Goal: Check status

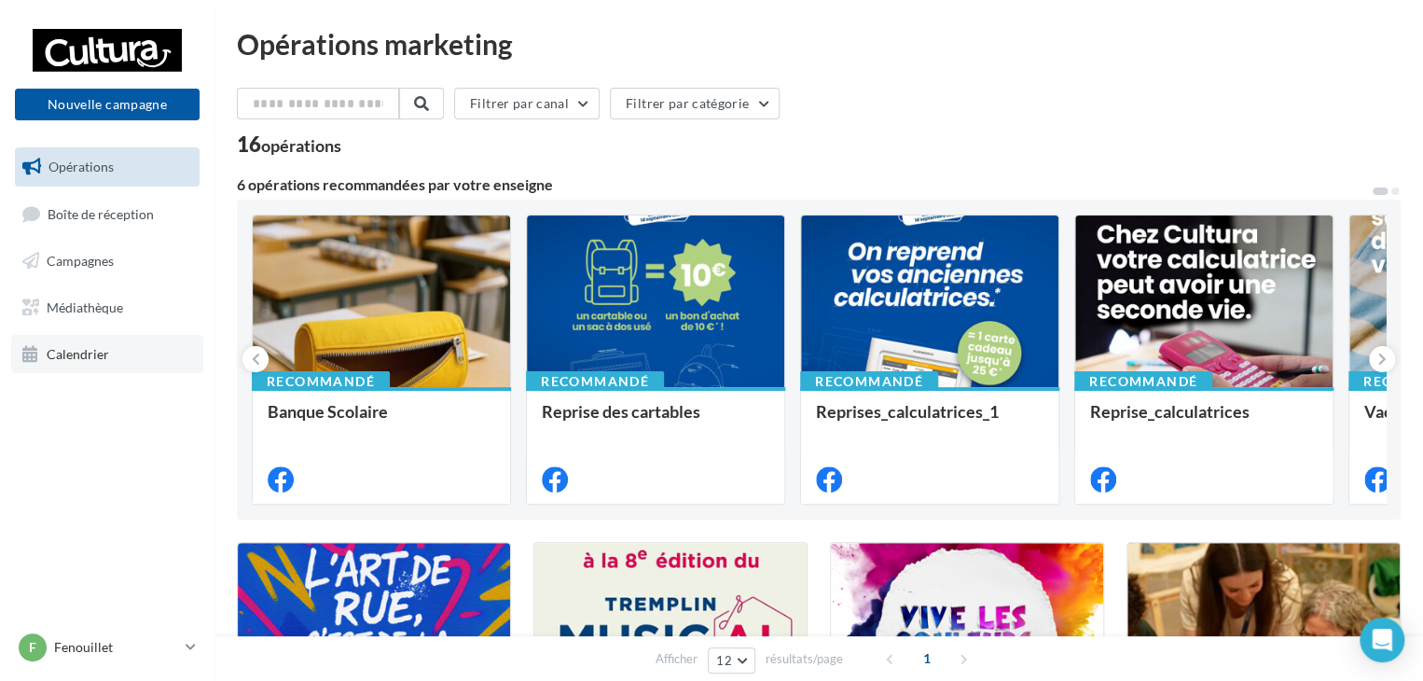
click at [90, 363] on link "Calendrier" at bounding box center [107, 354] width 192 height 39
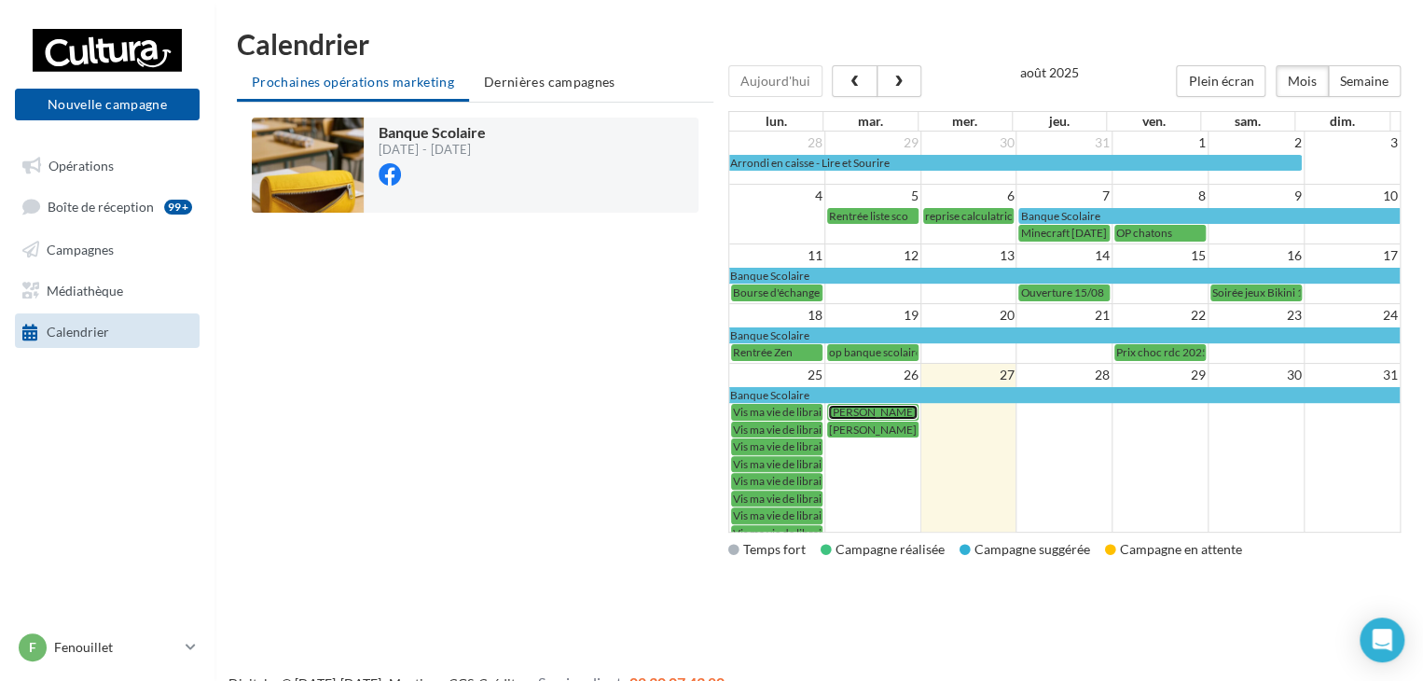
click at [877, 409] on span "[PERSON_NAME]" at bounding box center [873, 412] width 88 height 14
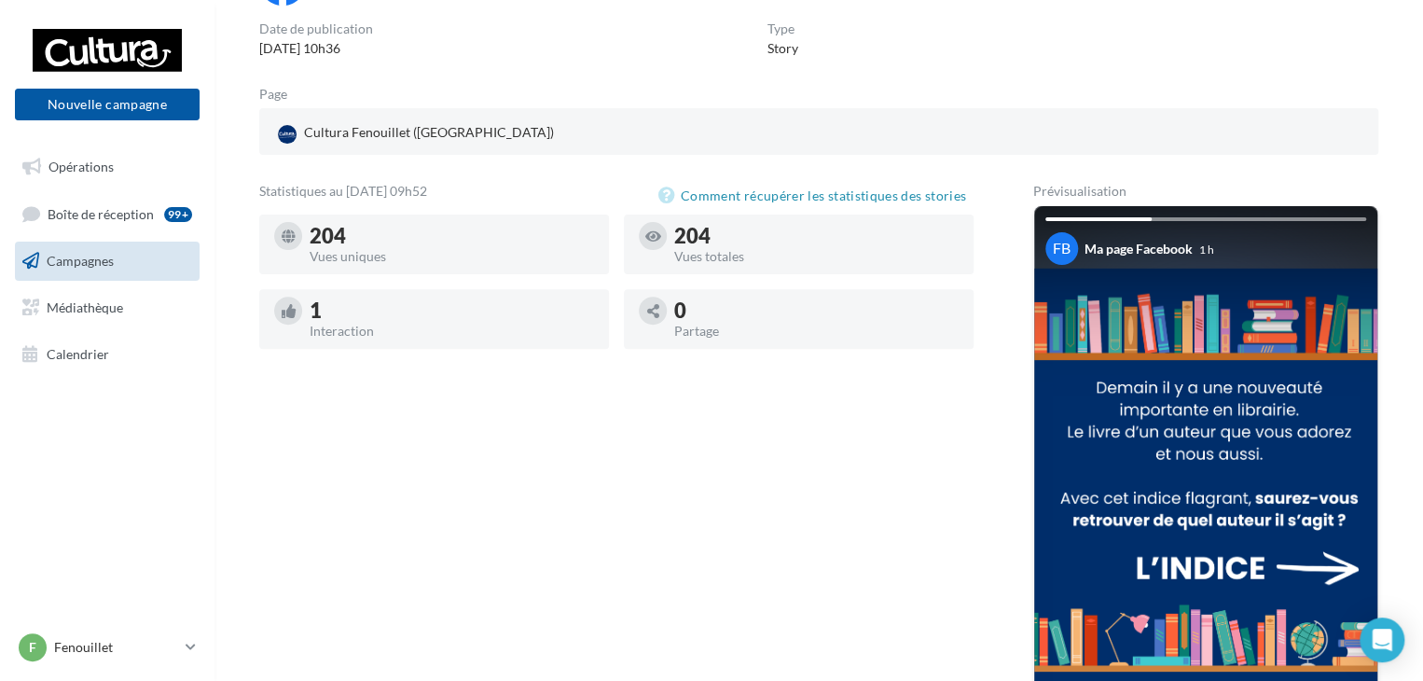
scroll to position [280, 0]
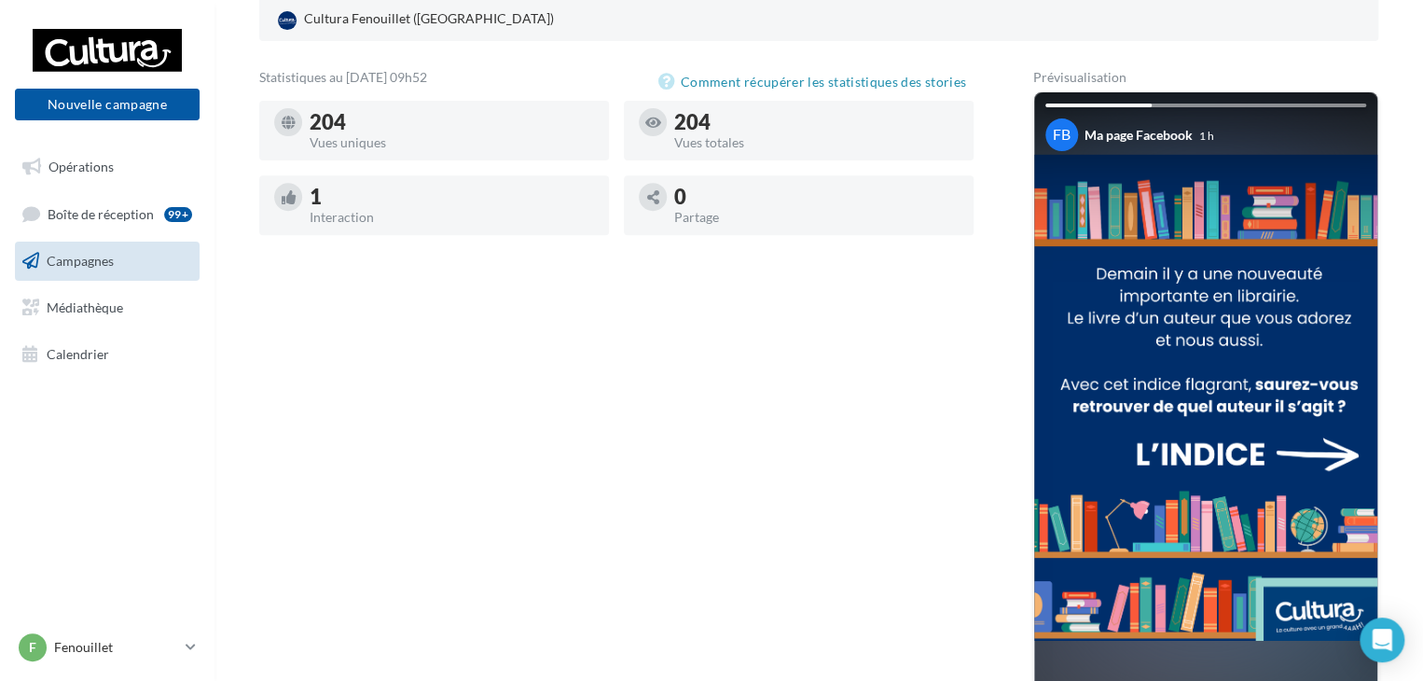
click at [1353, 450] on img at bounding box center [1205, 398] width 343 height 486
click at [1324, 445] on img at bounding box center [1205, 398] width 343 height 486
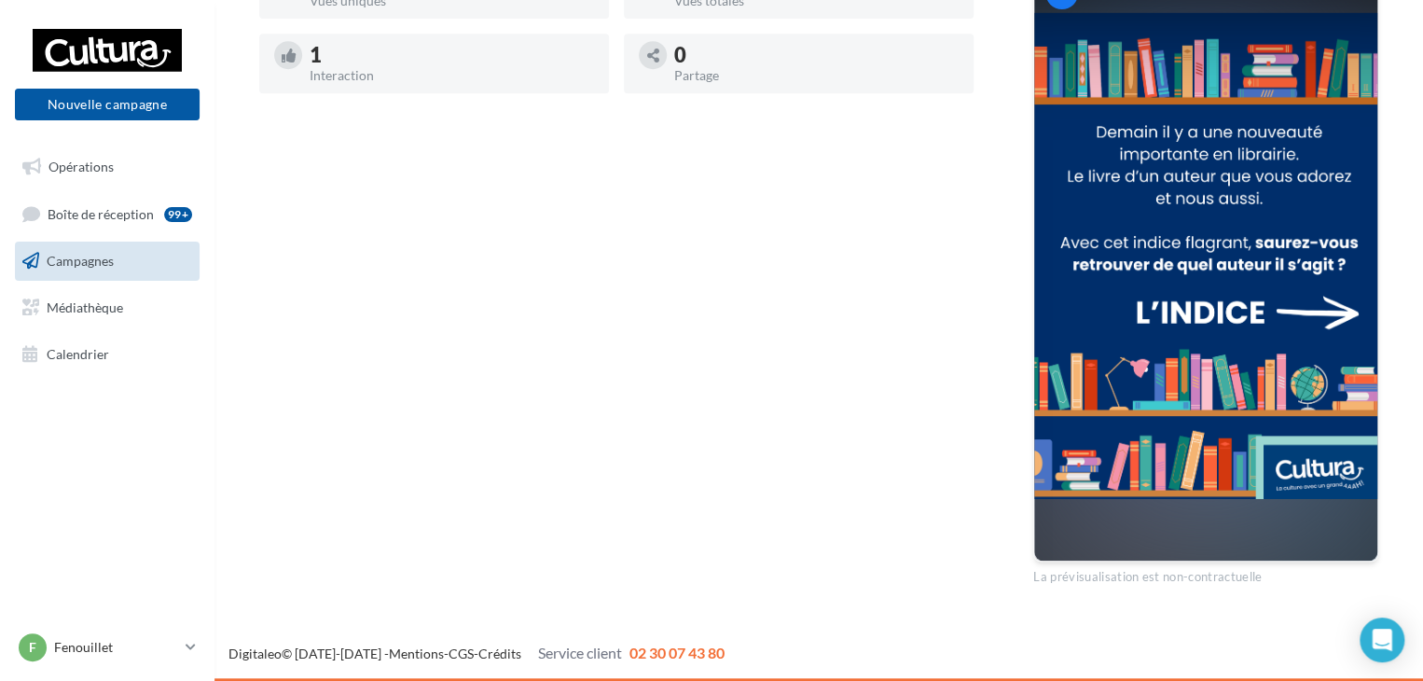
scroll to position [422, 0]
click at [1310, 408] on img at bounding box center [1205, 256] width 343 height 486
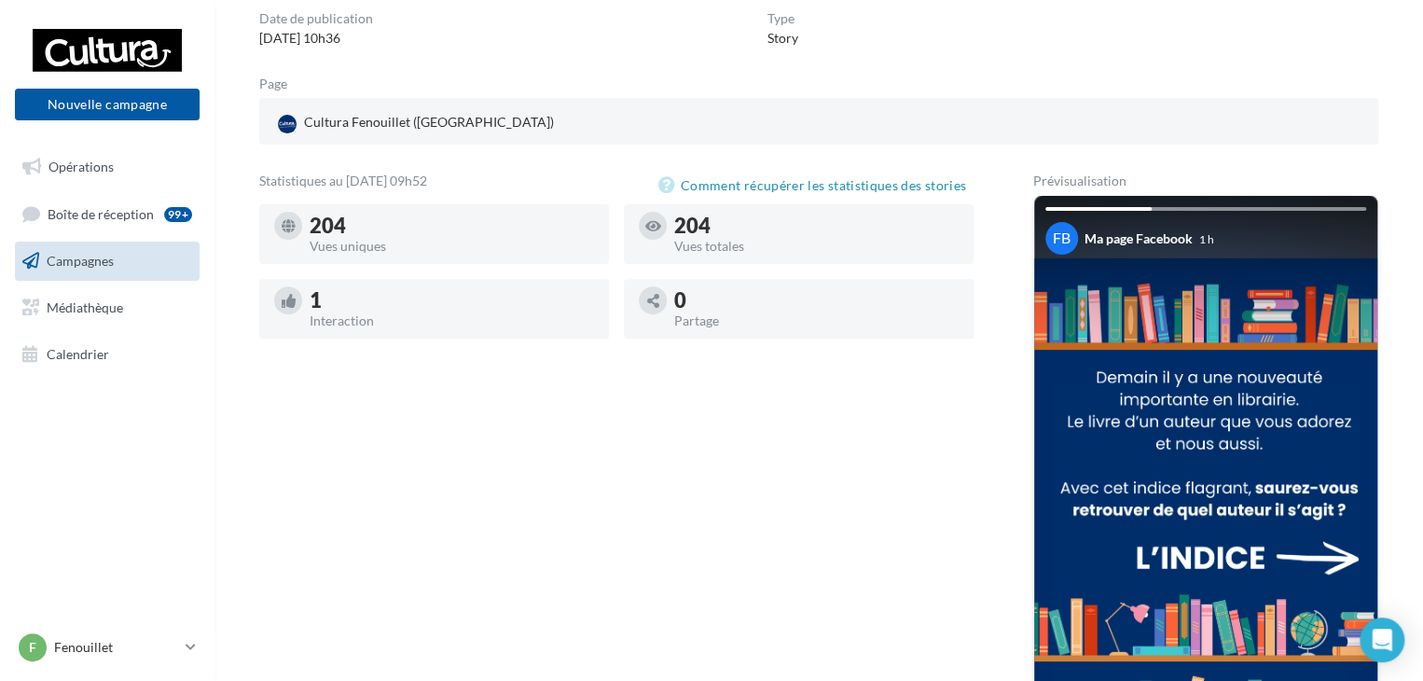
scroll to position [0, 0]
